Goal: Check status: Check status

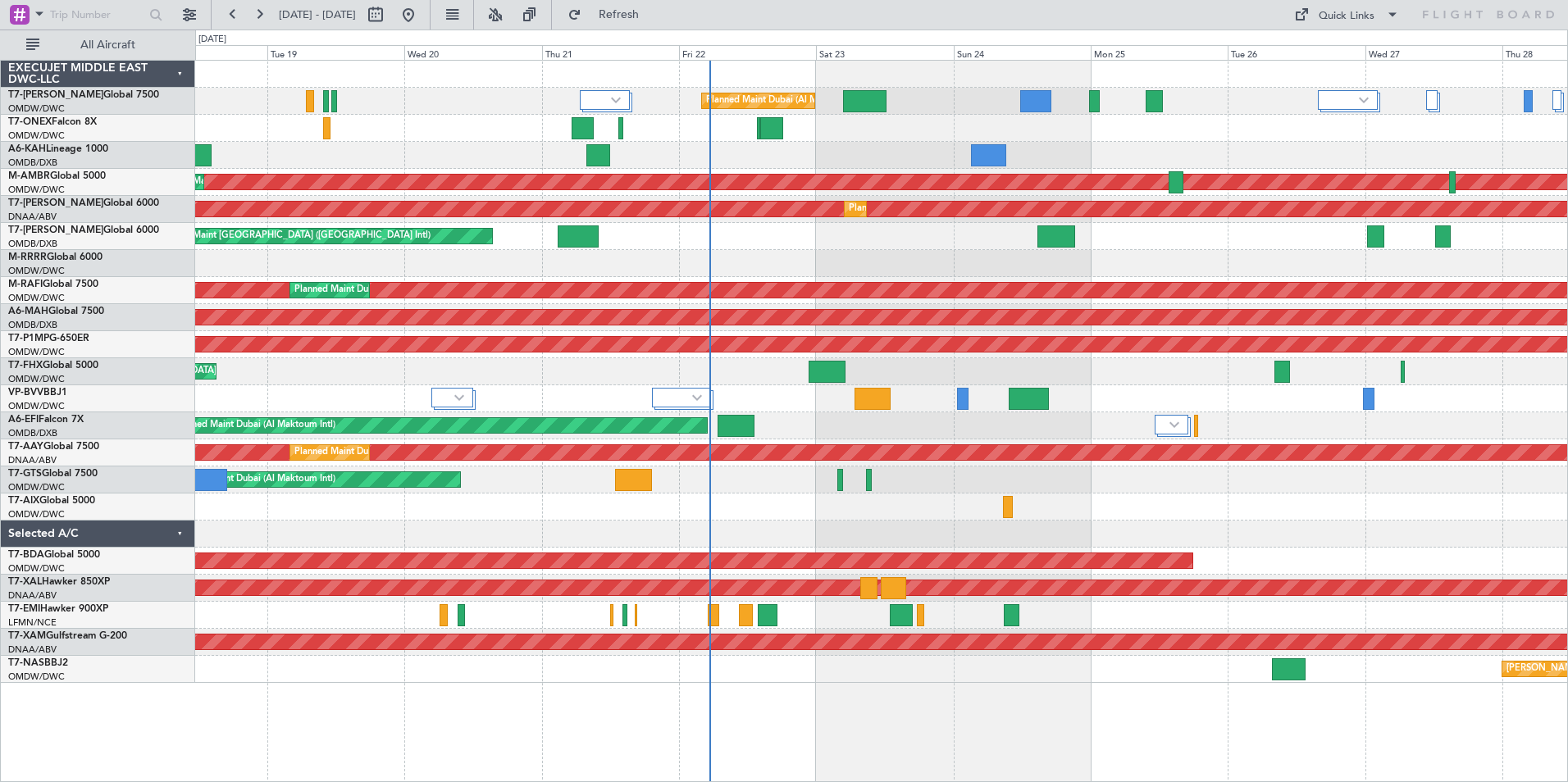
click at [755, 715] on div "Planned Maint Dubai (Al Maktoum Intl) Planned Maint Geneva ([GEOGRAPHIC_DATA]) …" at bounding box center [881, 421] width 1373 height 722
click at [91, 608] on link "T7-EMI Hawker 900XP" at bounding box center [59, 609] width 100 height 9
click at [642, 17] on span "Refresh" at bounding box center [618, 15] width 69 height 11
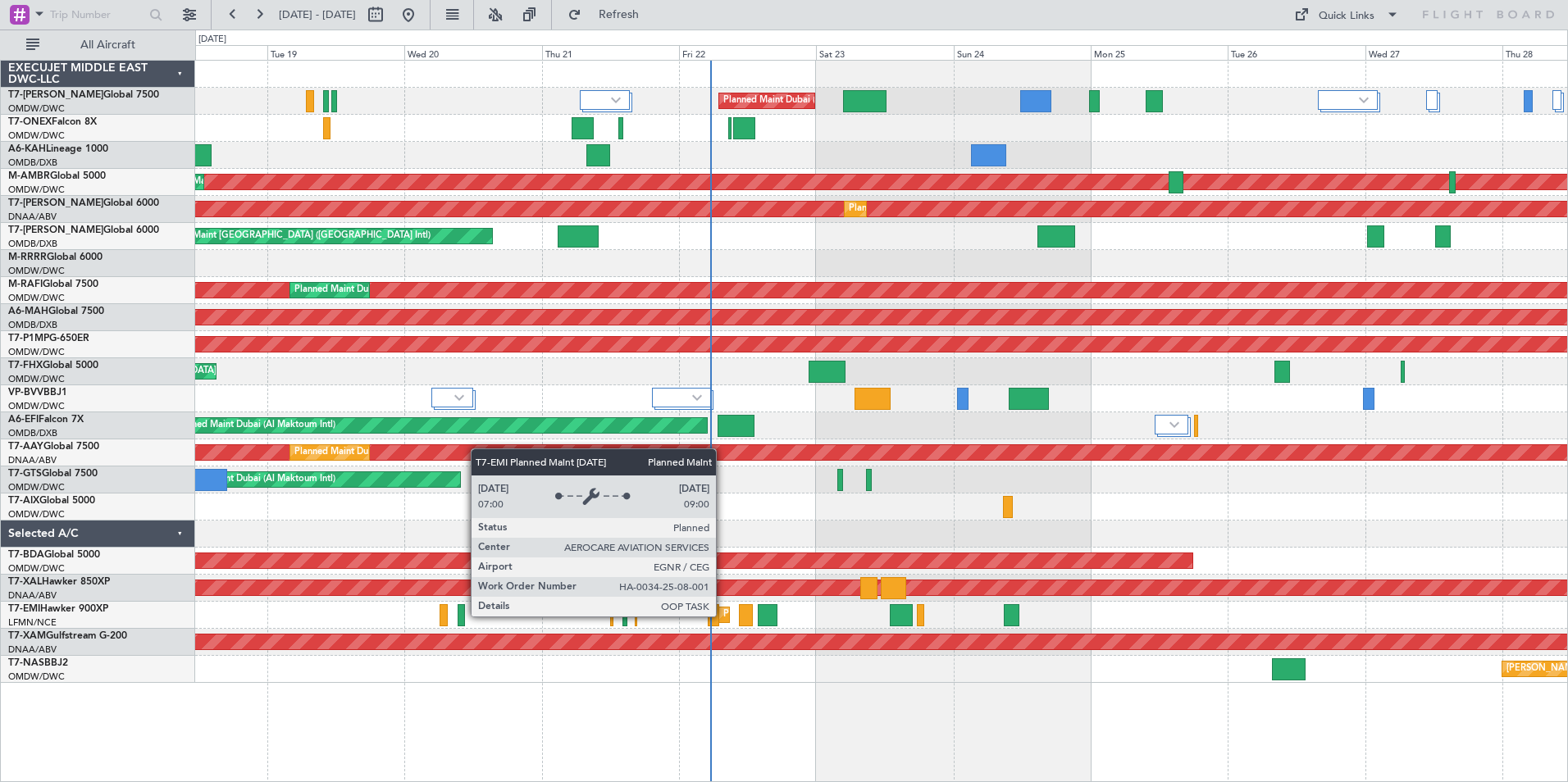
click at [723, 616] on div "Planned Maint [PERSON_NAME]" at bounding box center [792, 615] width 137 height 25
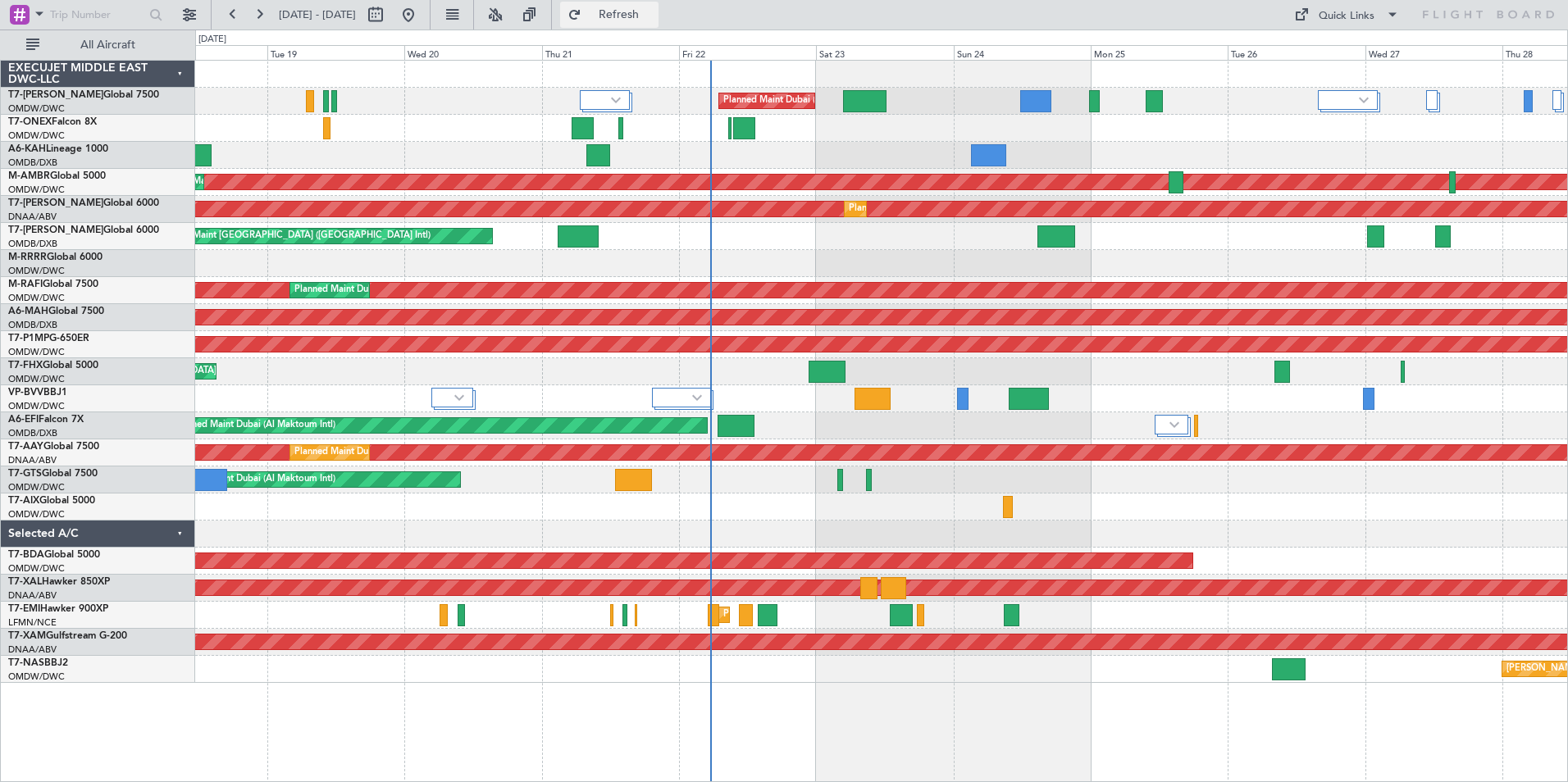
click at [652, 9] on button "Refresh" at bounding box center [609, 15] width 98 height 26
click at [782, 702] on div "Planned Maint Dubai (Al Maktoum Intl) Planned Maint Geneva ([GEOGRAPHIC_DATA]) …" at bounding box center [881, 421] width 1373 height 722
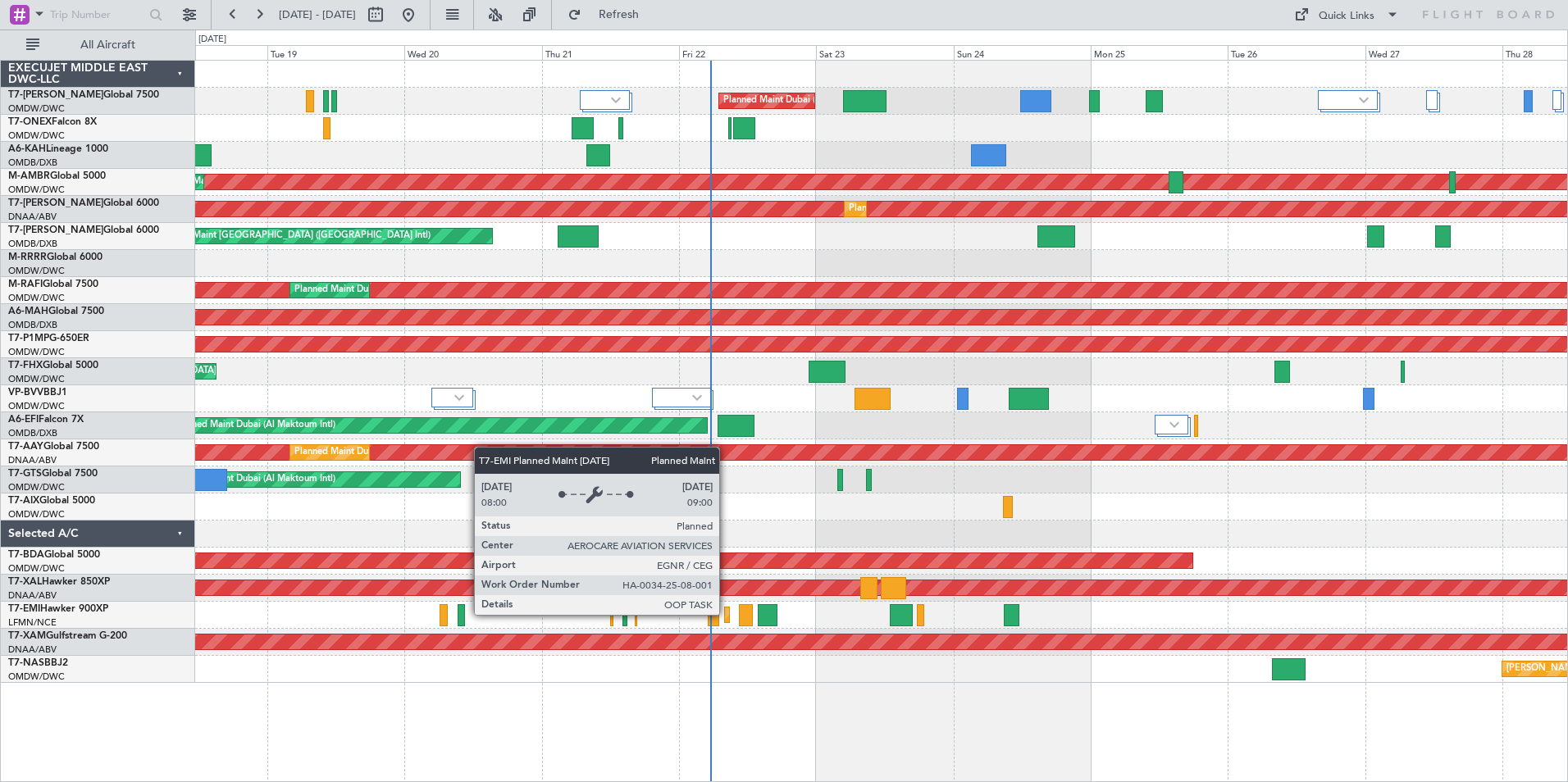
click at [726, 614] on div "Planned Maint [PERSON_NAME]" at bounding box center [729, 616] width 9 height 15
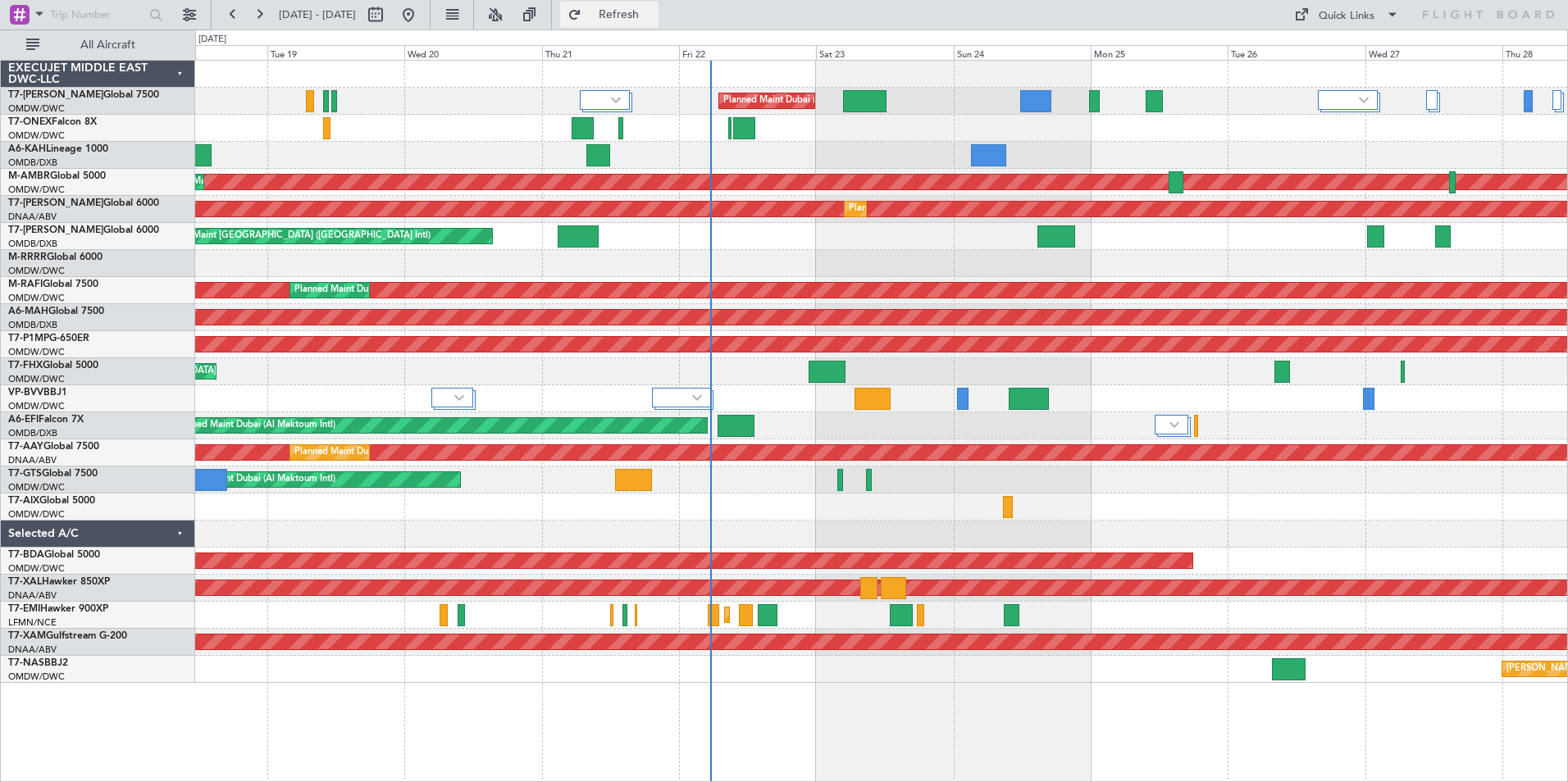
click at [652, 10] on span "Refresh" at bounding box center [618, 15] width 69 height 11
click at [653, 9] on span "Refresh" at bounding box center [618, 15] width 69 height 11
